Goal: Information Seeking & Learning: Learn about a topic

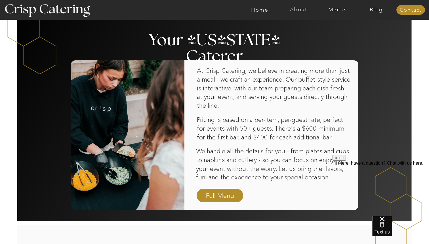
scroll to position [329, 0]
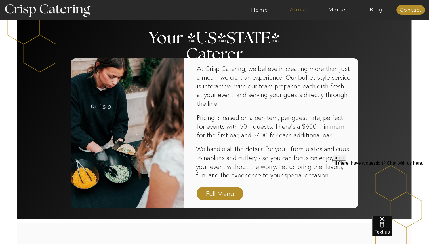
click at [299, 11] on nav "About" at bounding box center [298, 10] width 39 height 6
click at [292, 27] on nav "About Crisp" at bounding box center [300, 26] width 33 height 5
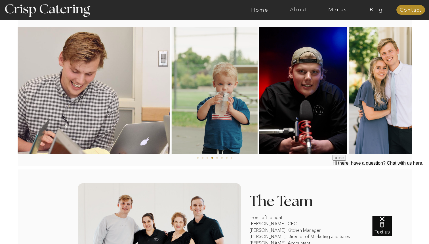
scroll to position [293, 0]
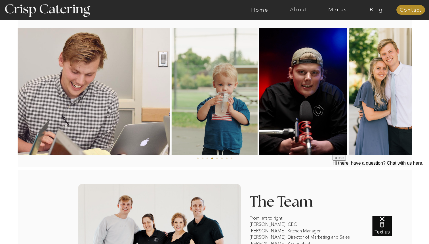
click at [265, 80] on img at bounding box center [303, 91] width 88 height 127
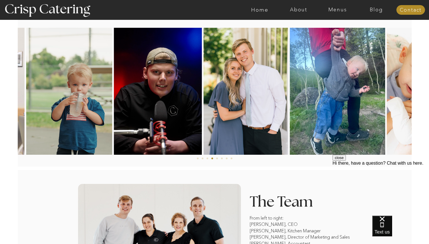
click at [114, 80] on img at bounding box center [158, 91] width 88 height 127
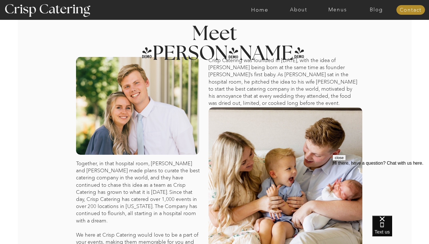
scroll to position [0, 0]
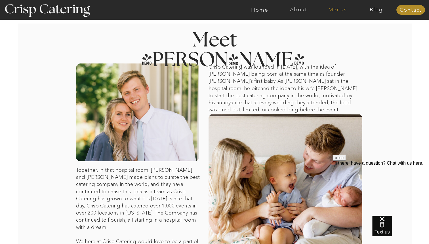
click at [338, 10] on nav "Menus" at bounding box center [337, 10] width 39 height 6
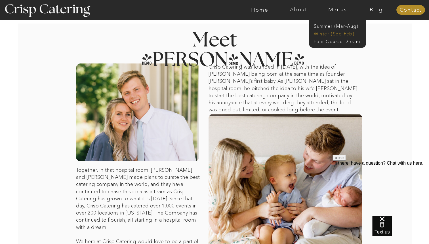
click at [323, 32] on nav "Winter (Sep-Feb)" at bounding box center [337, 33] width 47 height 5
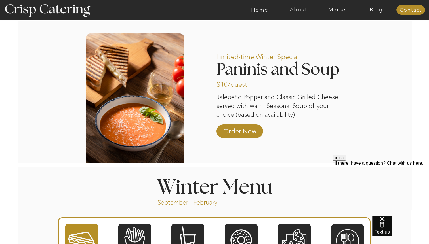
scroll to position [567, 0]
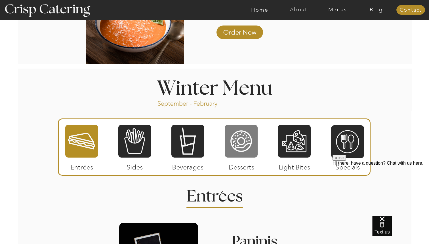
click at [233, 149] on div at bounding box center [241, 141] width 33 height 34
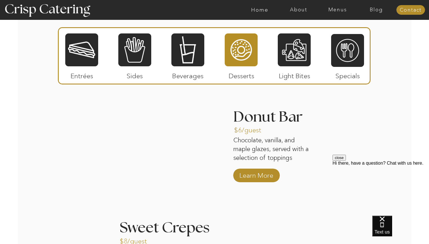
scroll to position [671, 0]
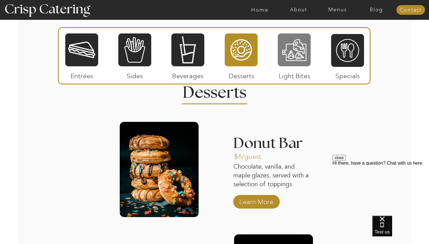
click at [294, 53] on div at bounding box center [294, 50] width 33 height 34
click at [0, 0] on div at bounding box center [0, 0] width 0 height 0
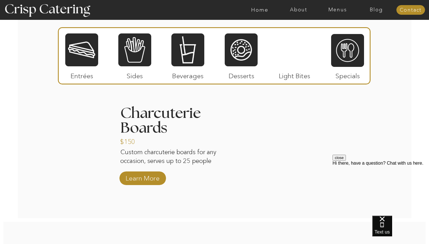
scroll to position [702, 0]
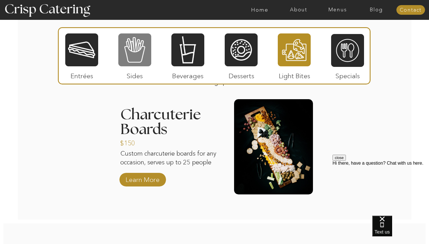
click at [138, 47] on div at bounding box center [134, 50] width 33 height 34
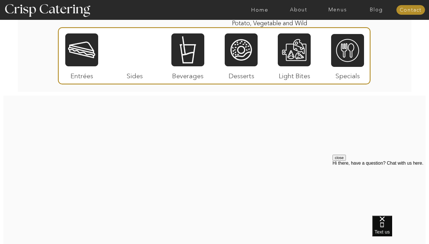
scroll to position [1162, 0]
